Goal: Transaction & Acquisition: Download file/media

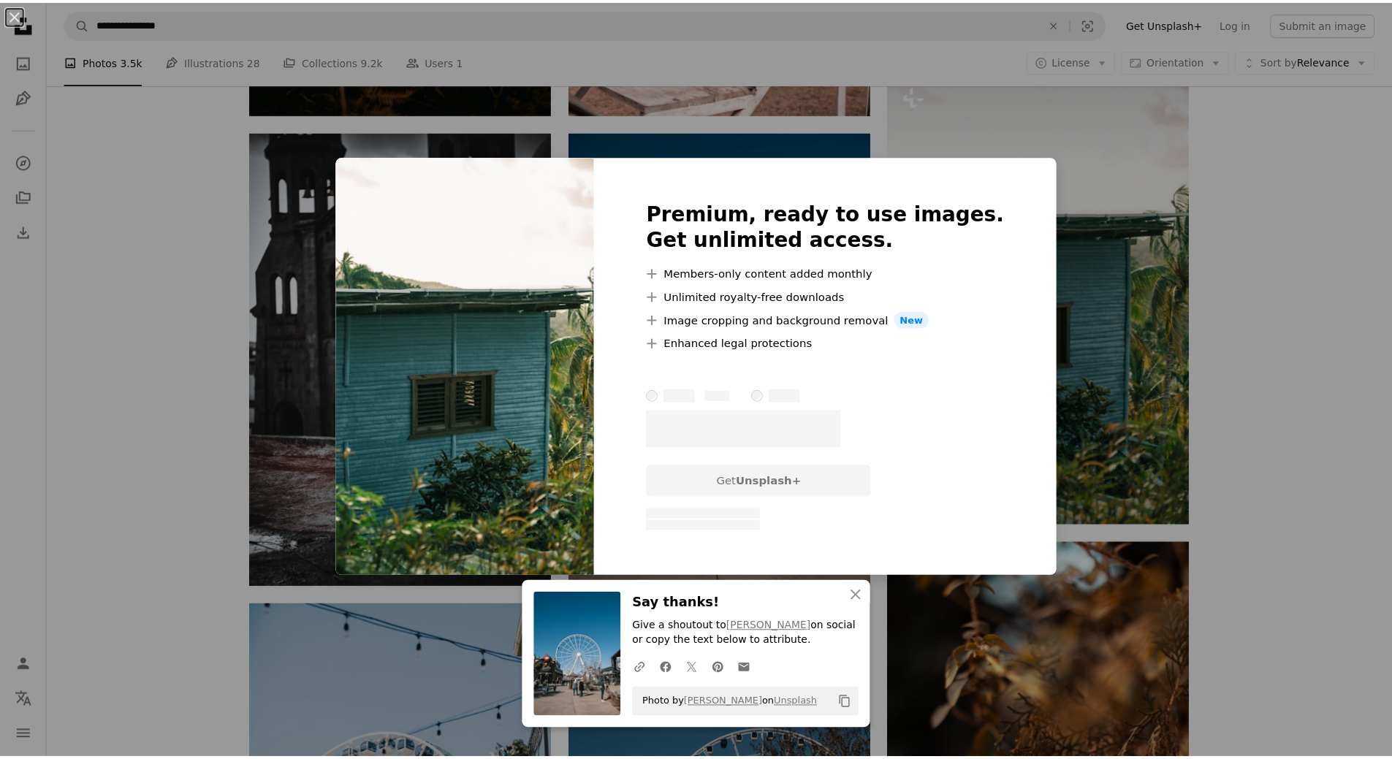
scroll to position [731, 0]
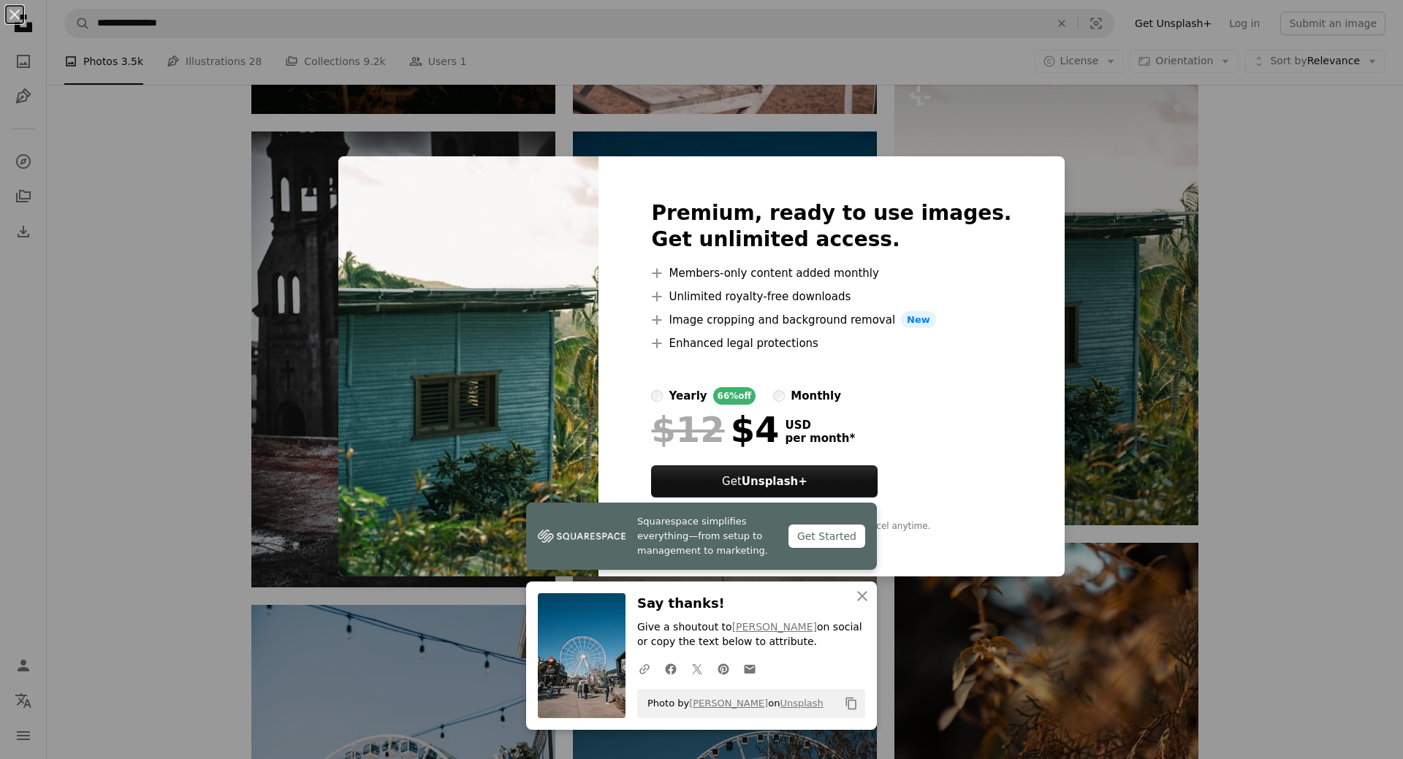
click at [1123, 398] on div "An X shape Premium, ready to use images. Get unlimited access. A plus sign Memb…" at bounding box center [701, 379] width 1403 height 759
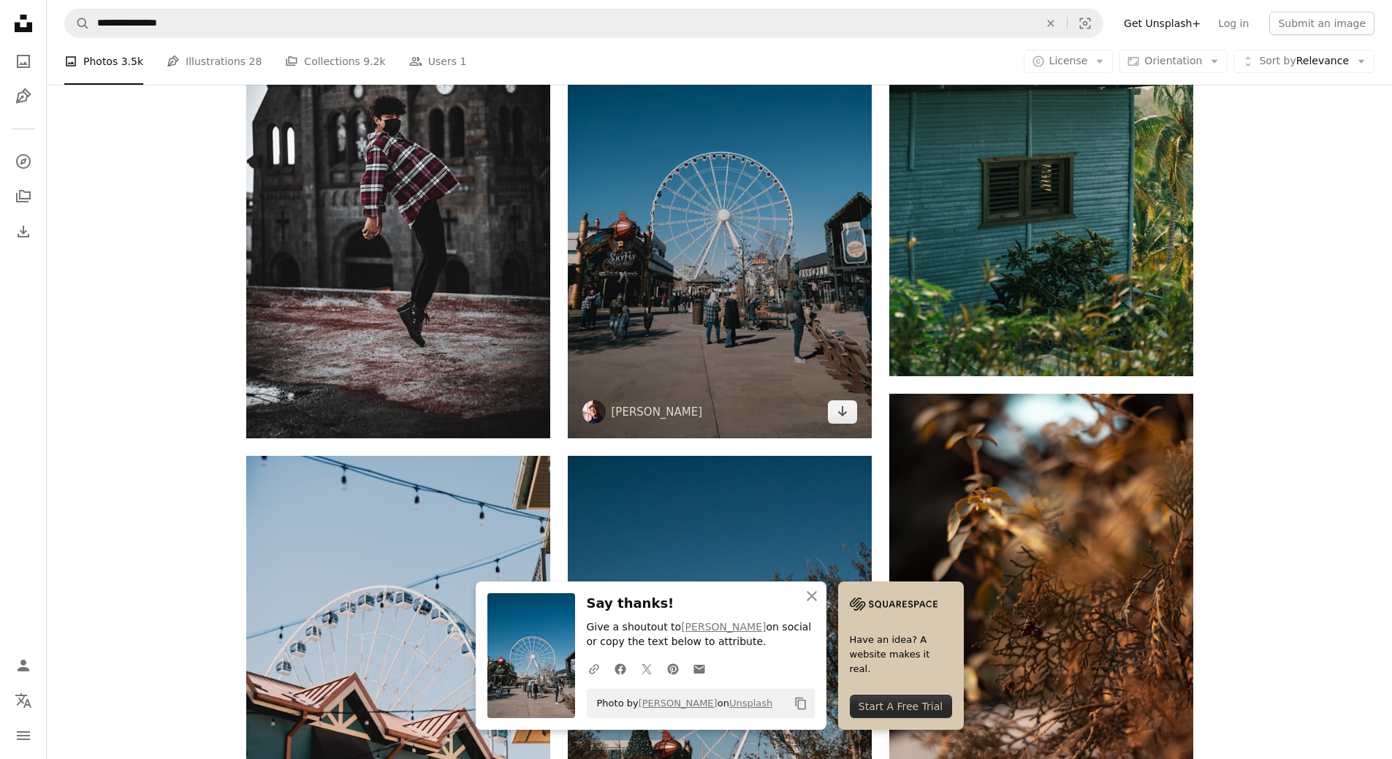
scroll to position [1169, 0]
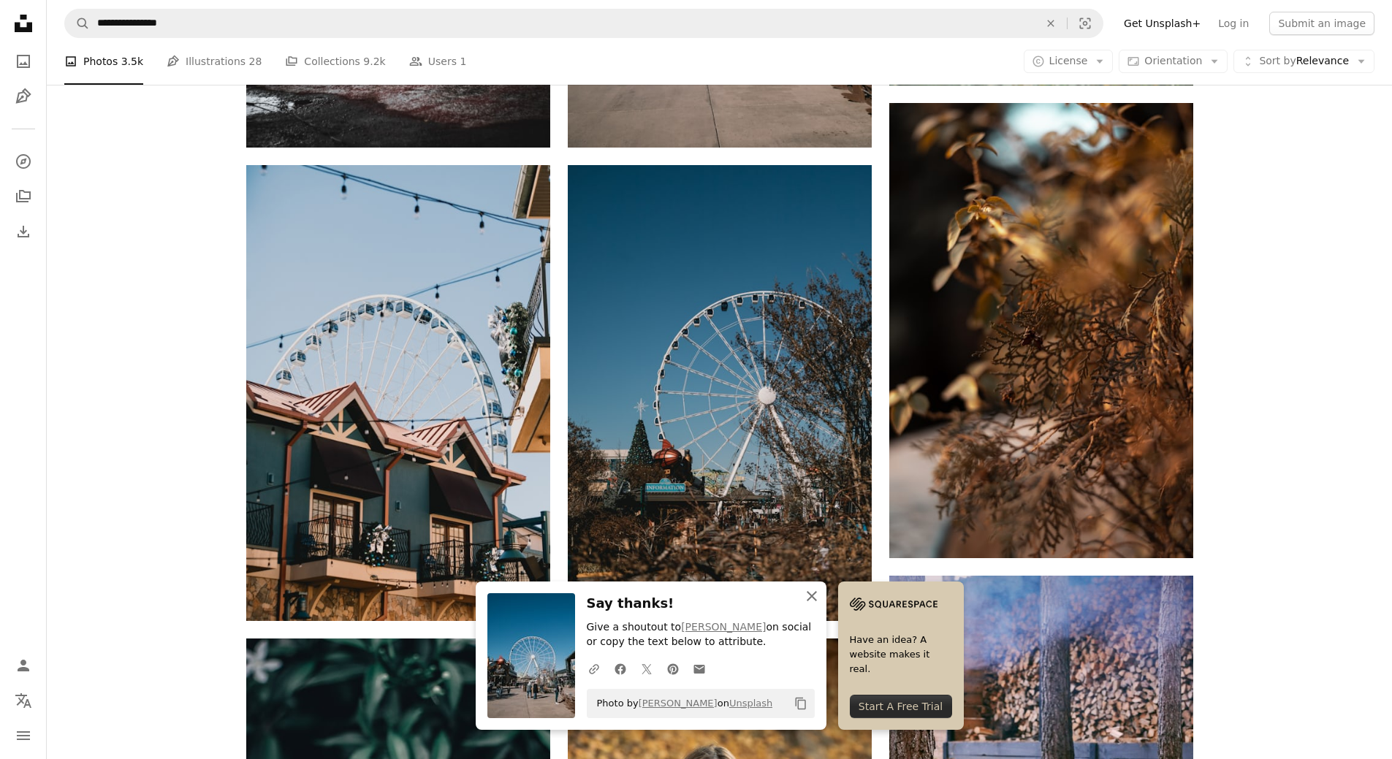
click at [816, 601] on icon "An X shape" at bounding box center [812, 597] width 18 height 18
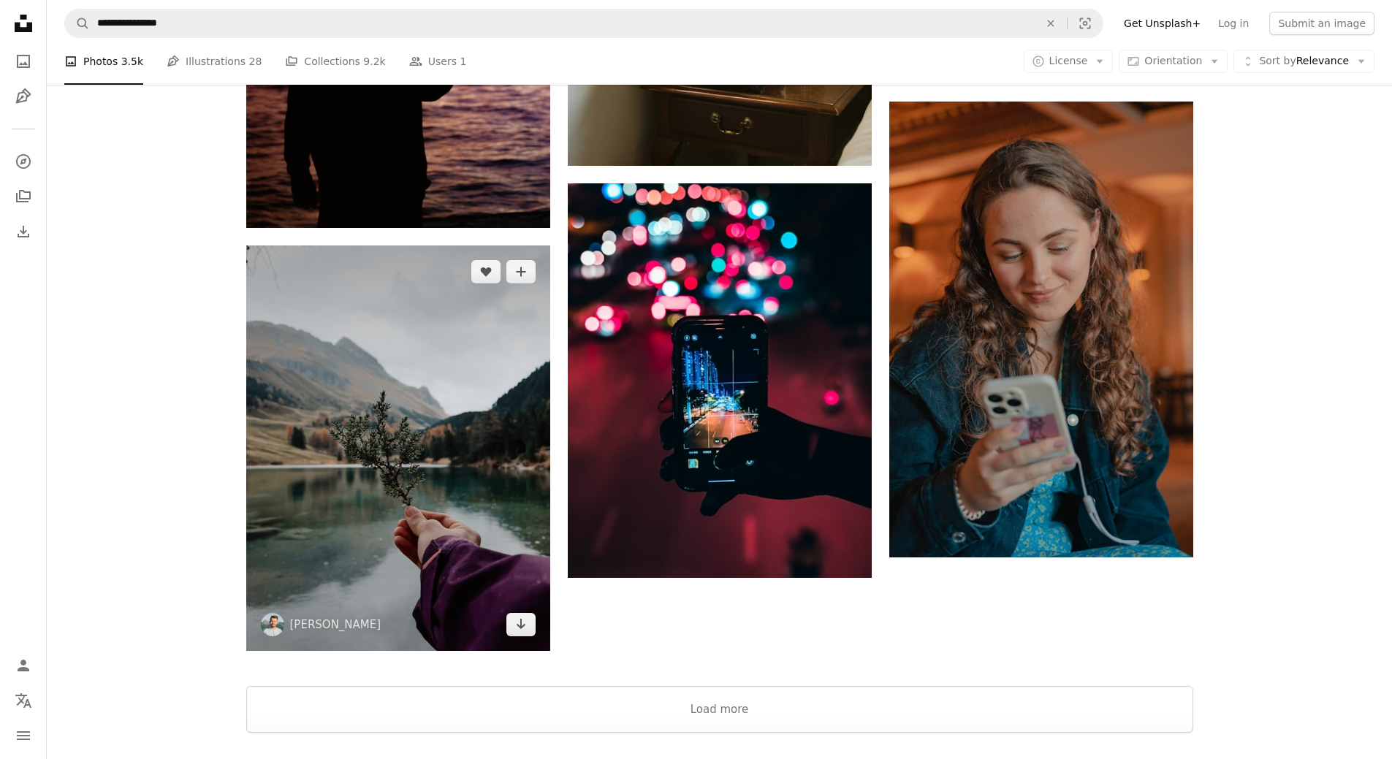
scroll to position [2996, 0]
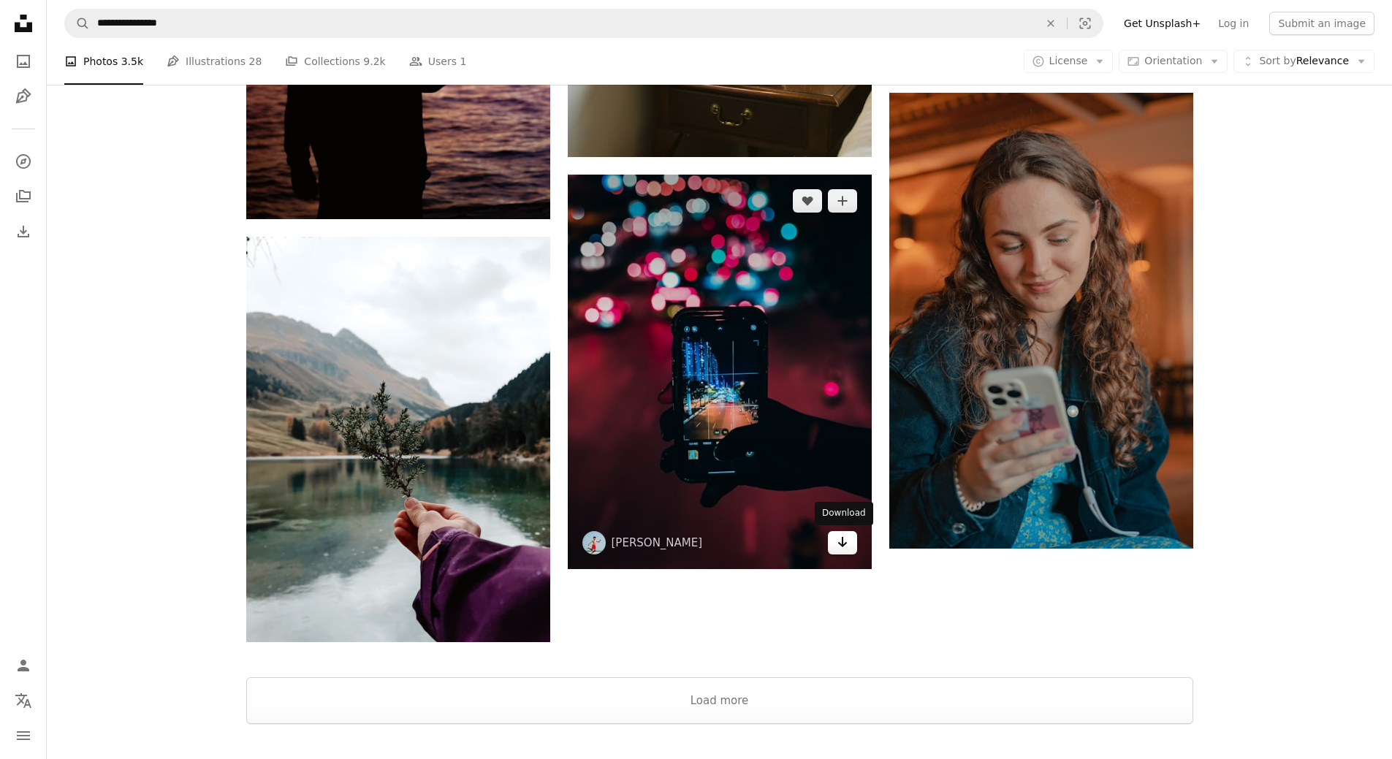
click at [846, 546] on icon "Arrow pointing down" at bounding box center [843, 542] width 12 height 18
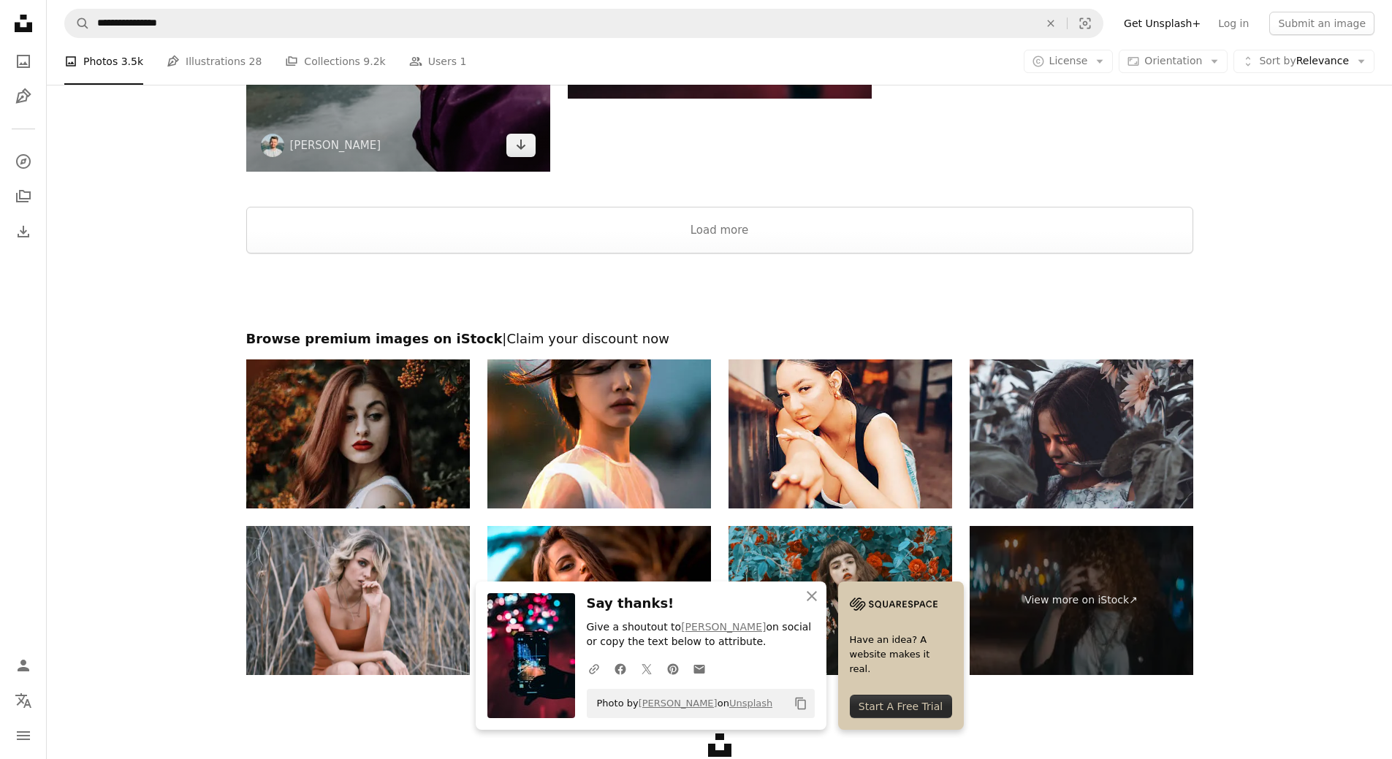
scroll to position [3508, 0]
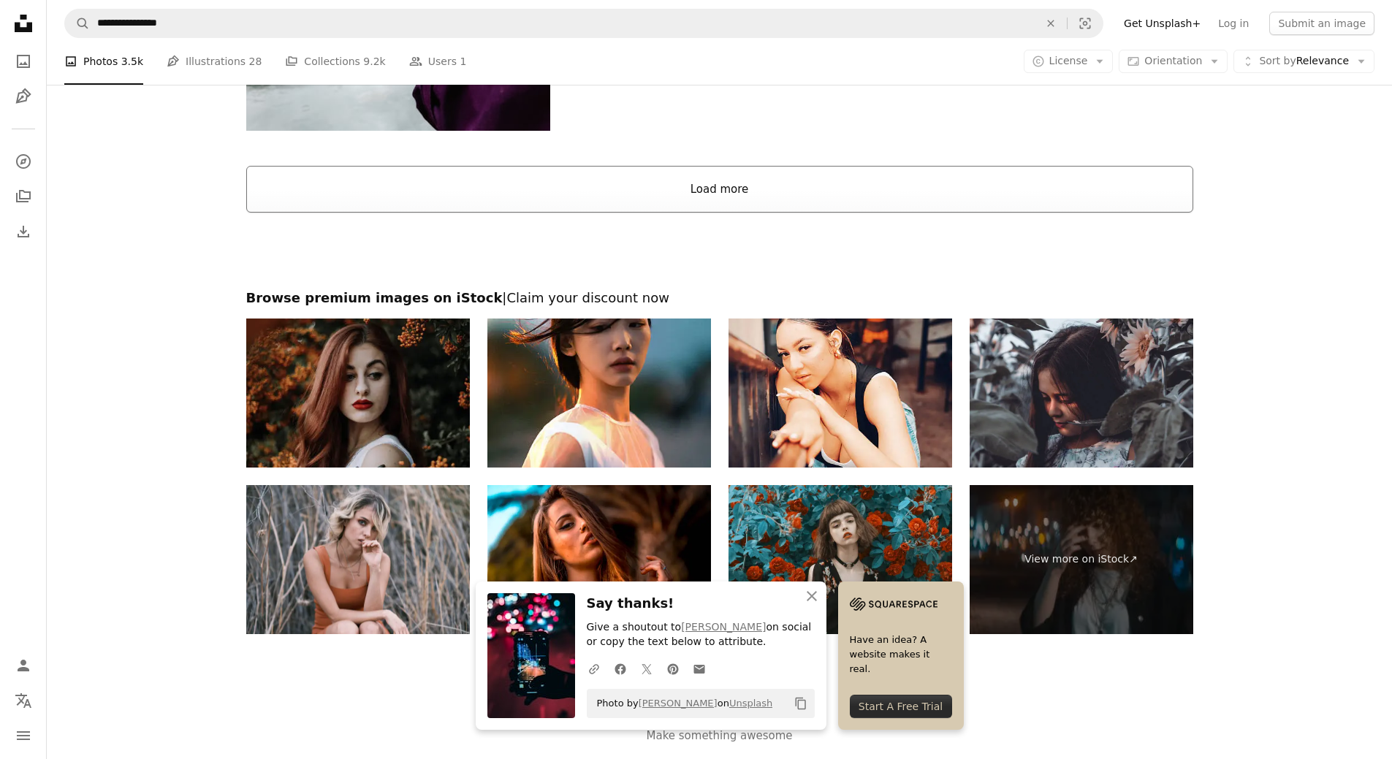
click at [732, 192] on button "Load more" at bounding box center [719, 189] width 947 height 47
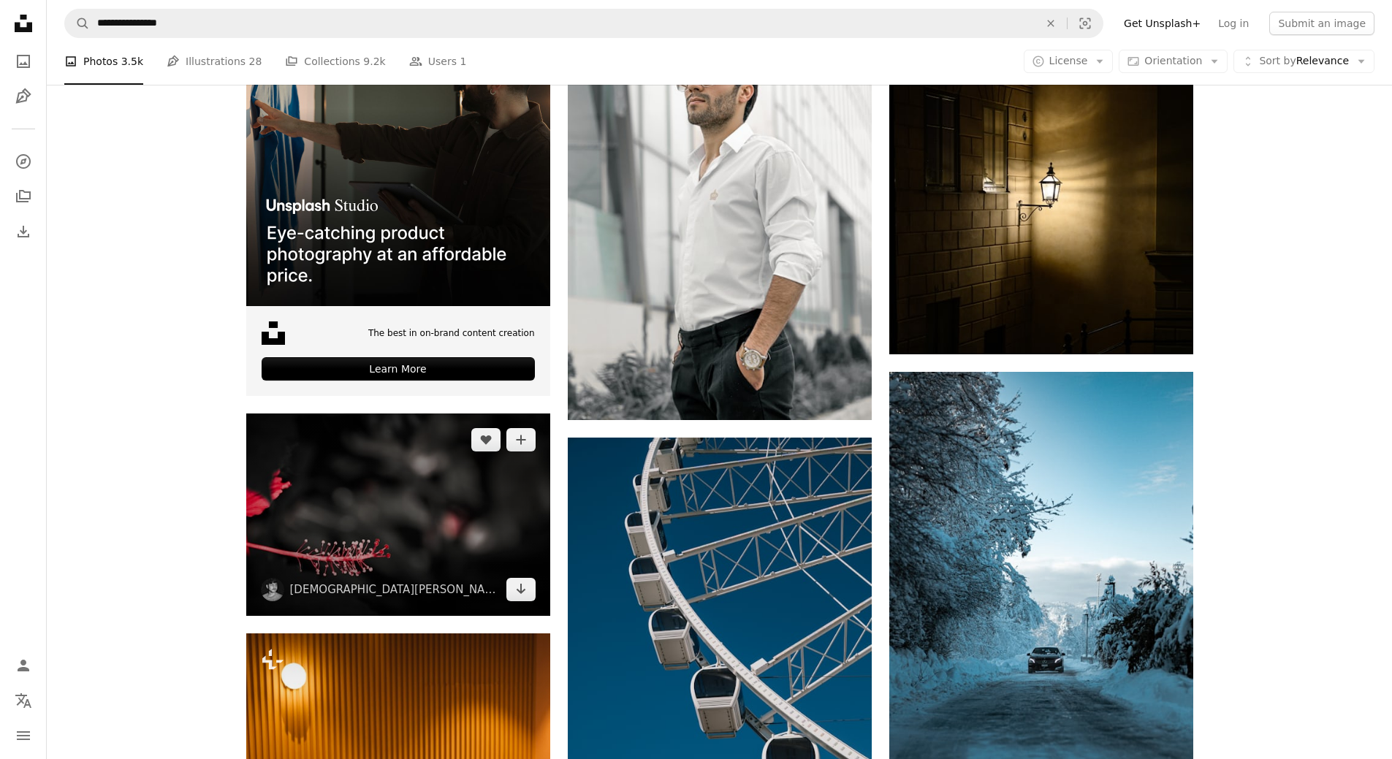
scroll to position [4312, 0]
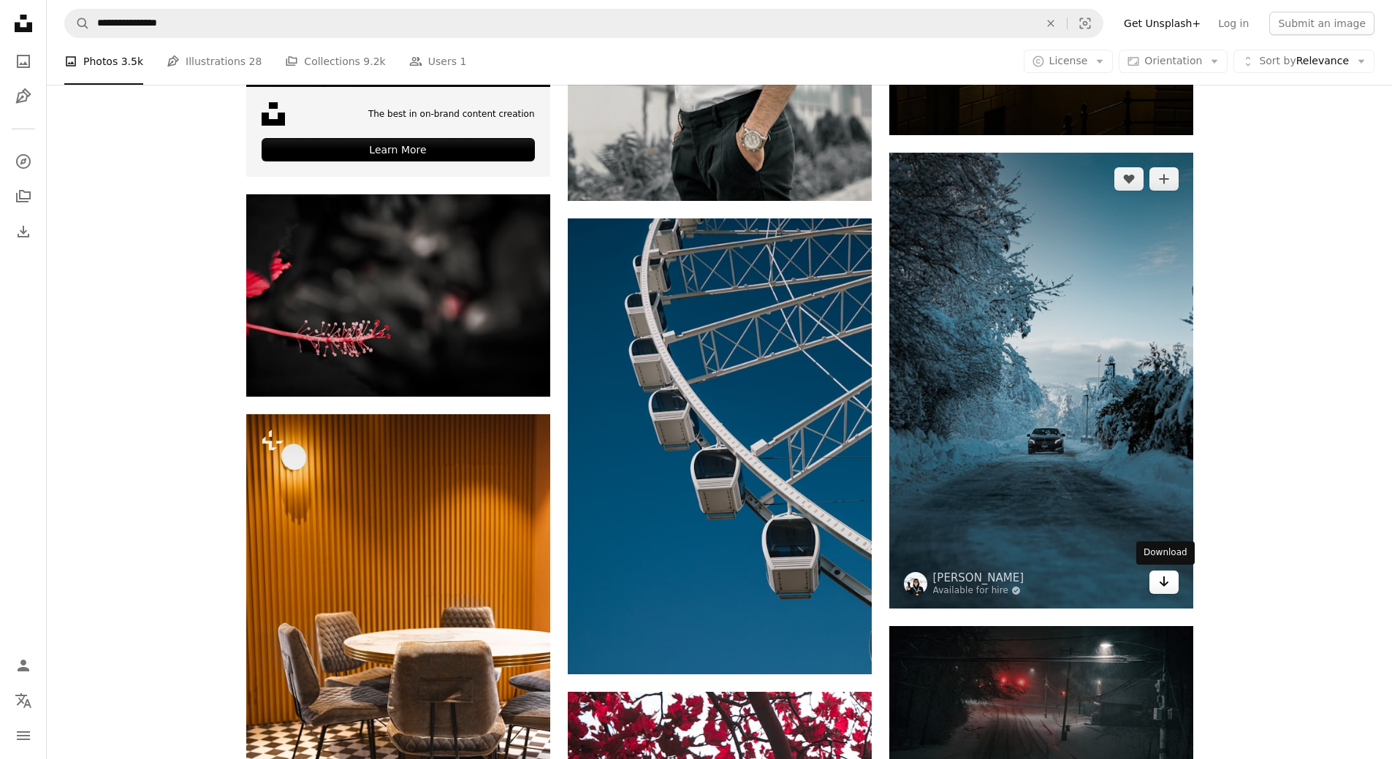
click at [1169, 580] on icon "Arrow pointing down" at bounding box center [1164, 582] width 12 height 18
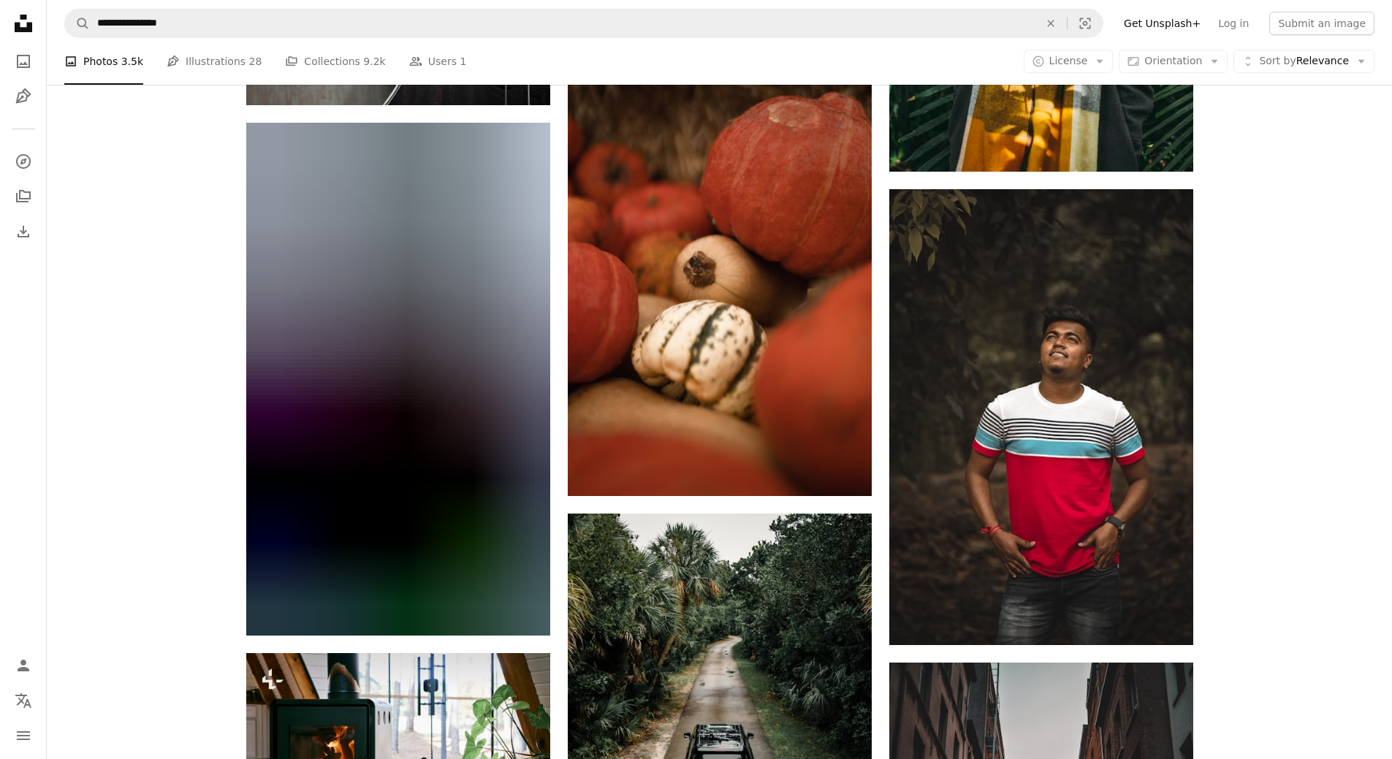
scroll to position [8039, 0]
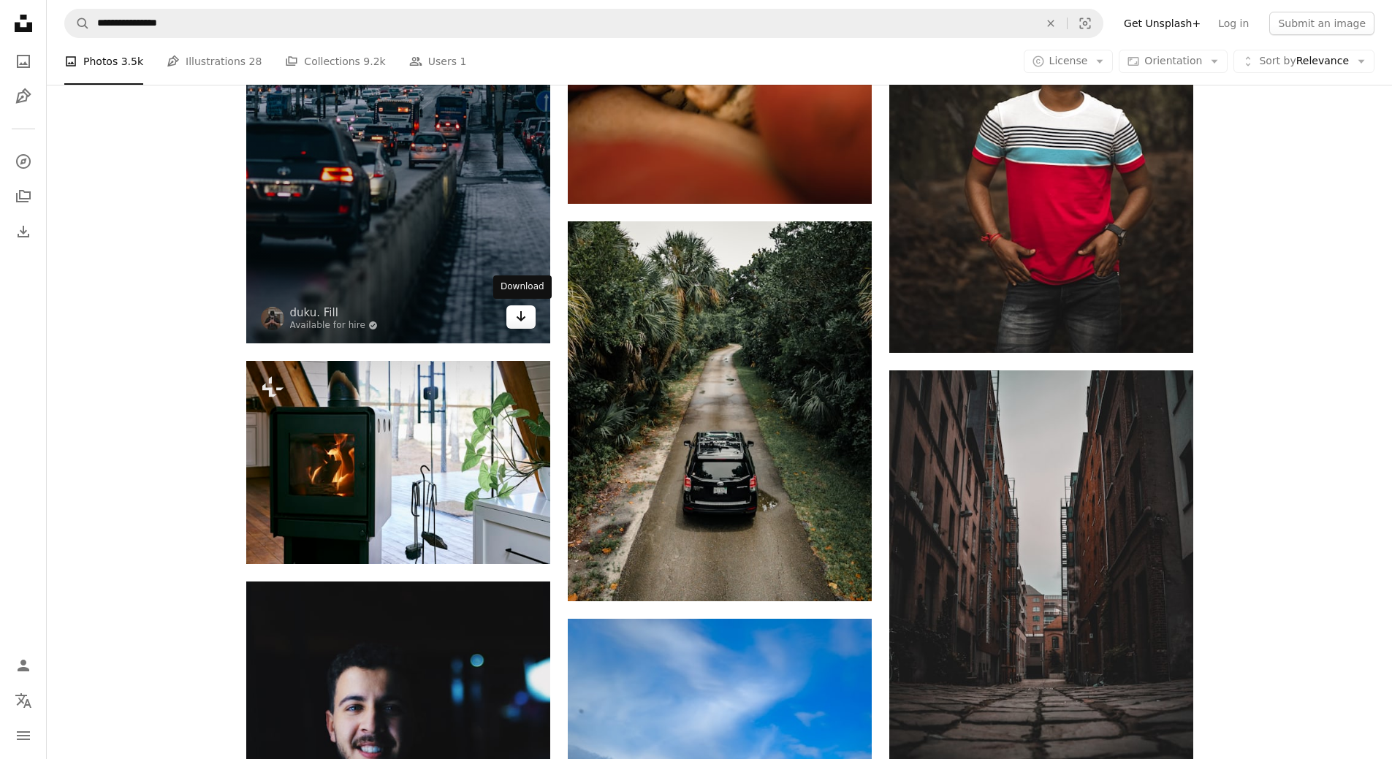
click at [516, 322] on icon "Arrow pointing down" at bounding box center [521, 317] width 12 height 18
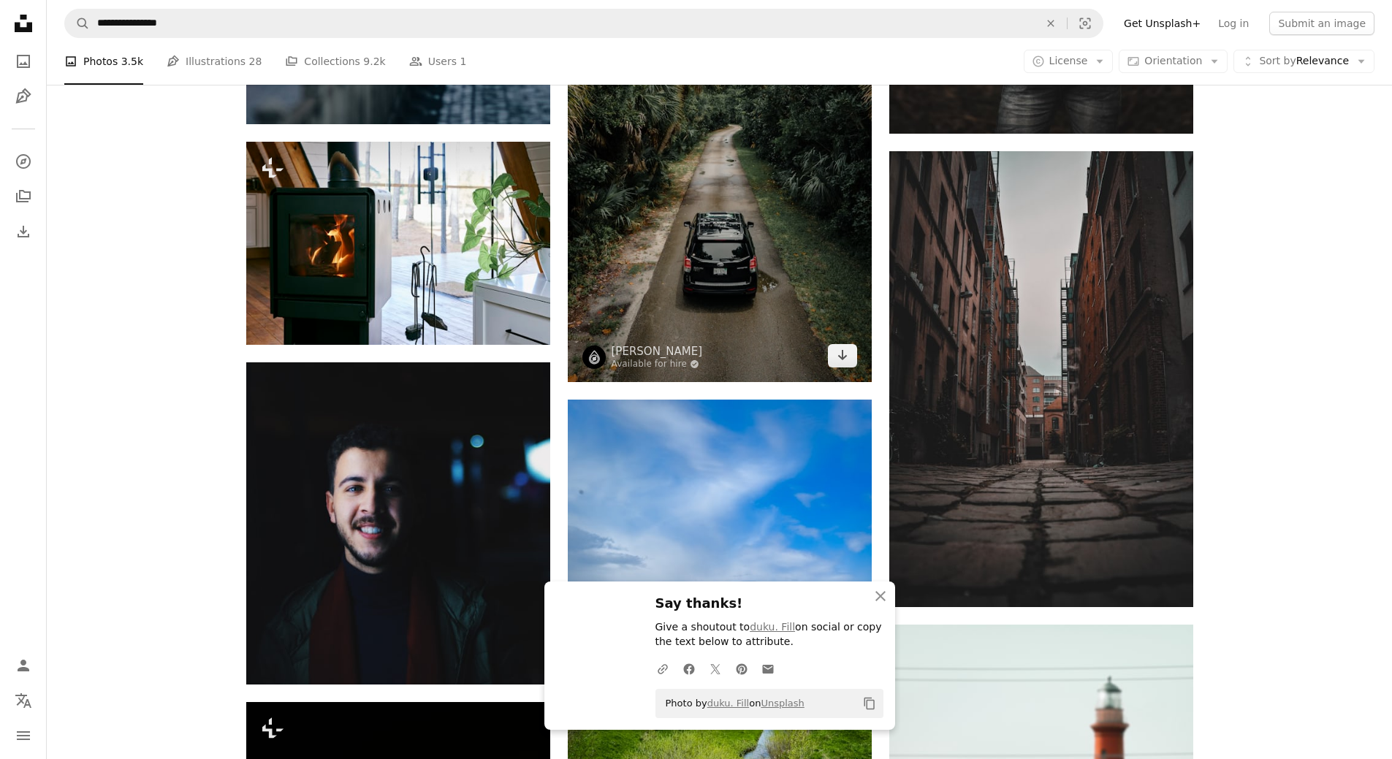
scroll to position [8477, 0]
